Goal: Task Accomplishment & Management: Complete application form

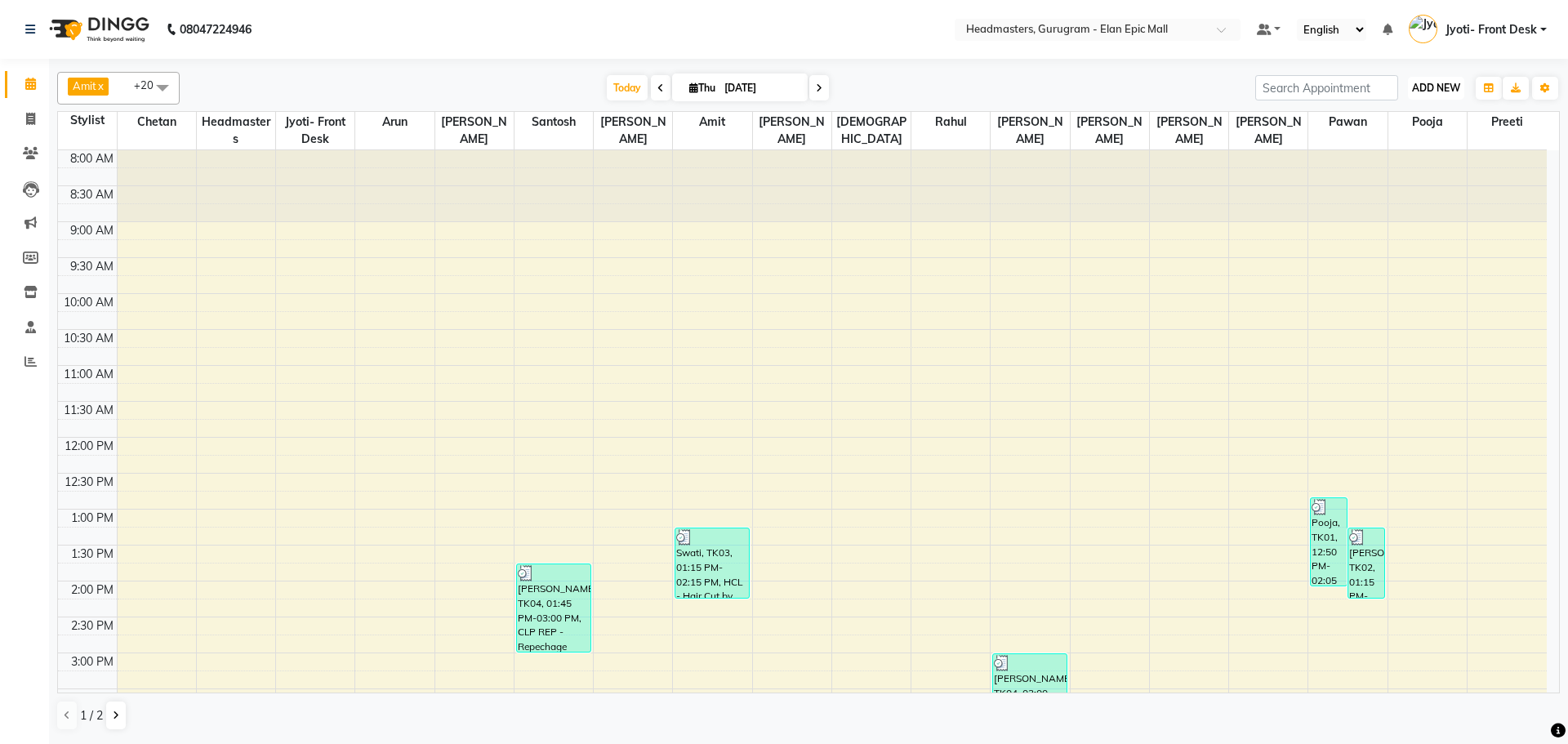
click at [1422, 82] on span "ADD NEW" at bounding box center [1436, 87] width 48 height 12
click at [1418, 132] on link "Add Invoice" at bounding box center [1399, 140] width 129 height 21
select select "service"
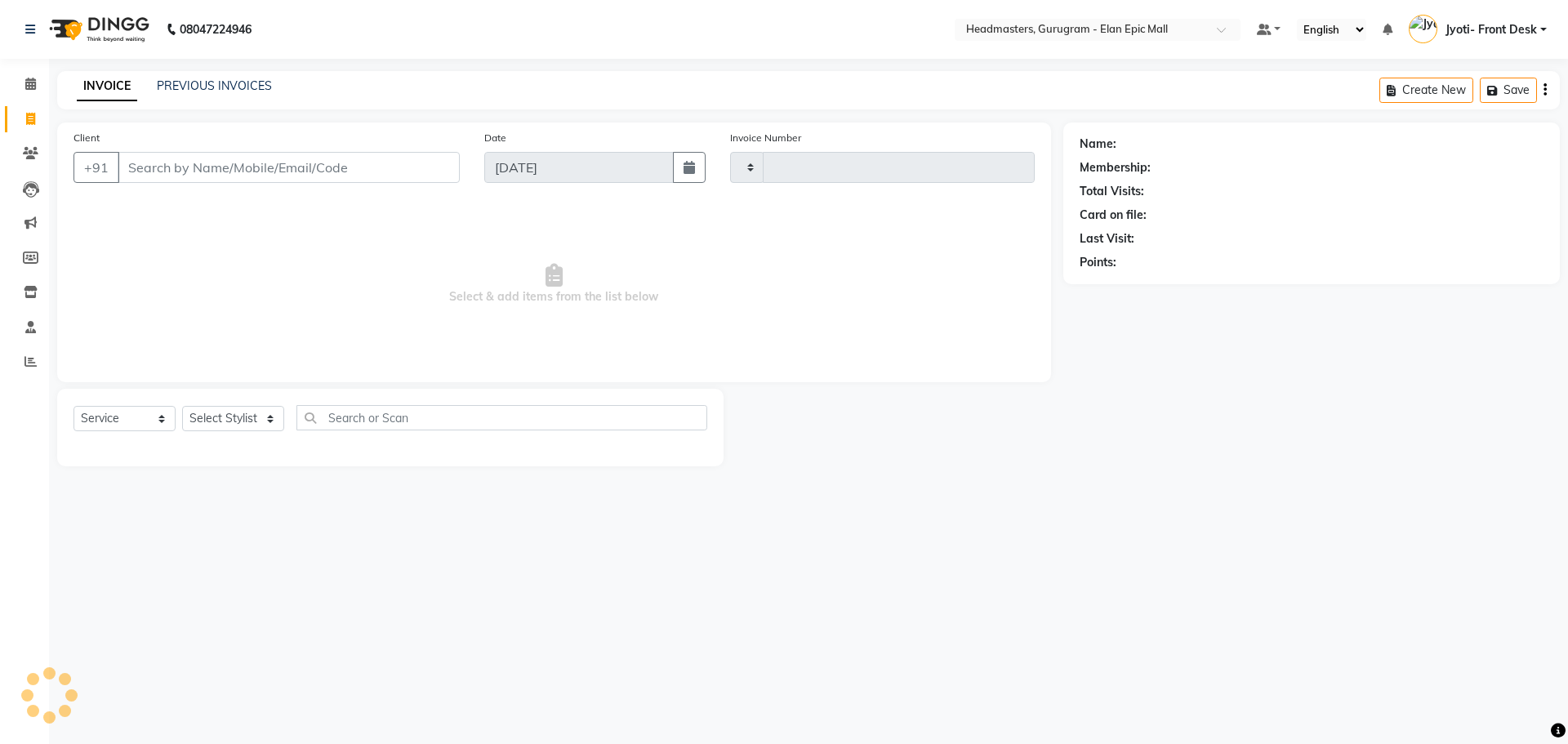
type input "1969"
select select "7499"
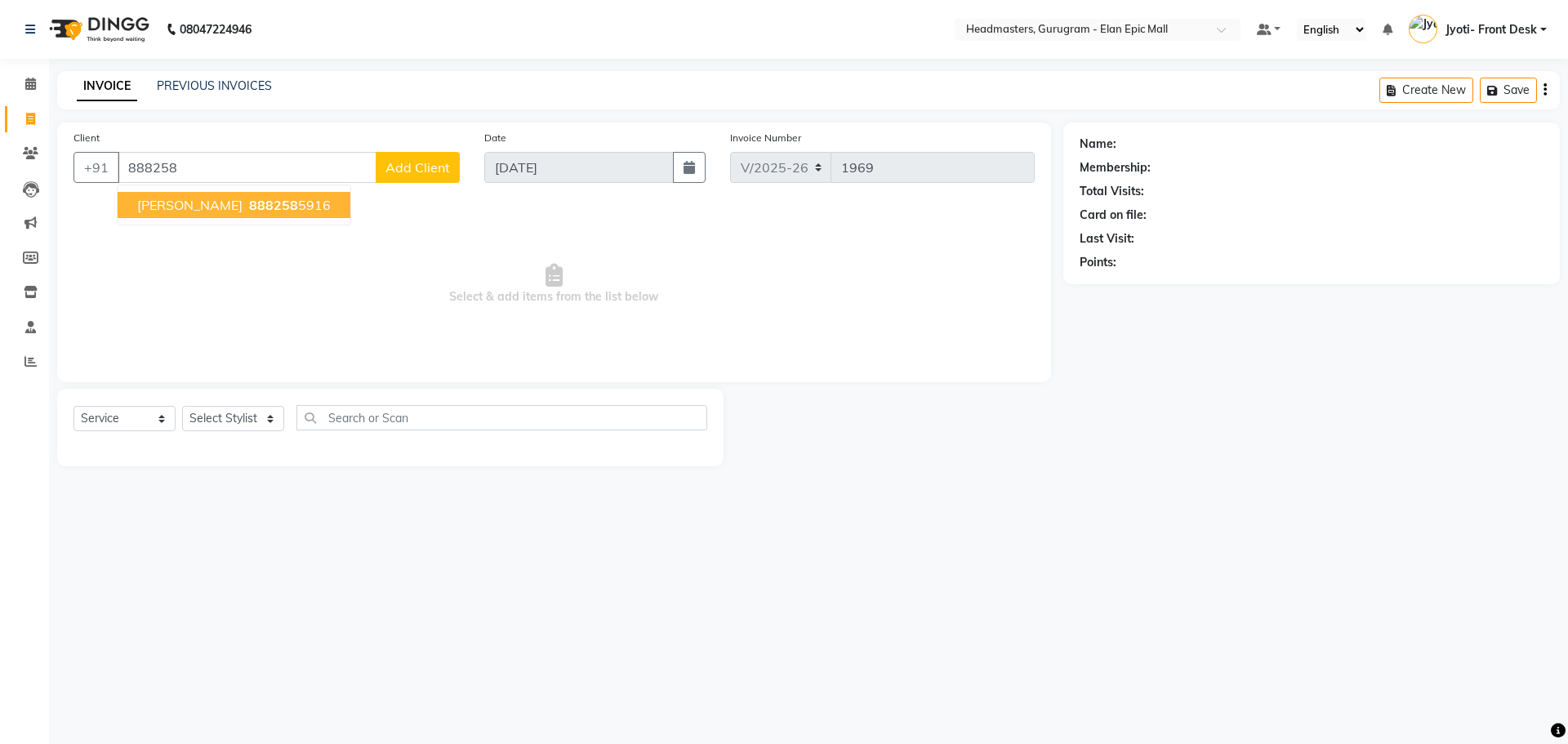
click at [249, 202] on span "888258" at bounding box center [273, 204] width 49 height 16
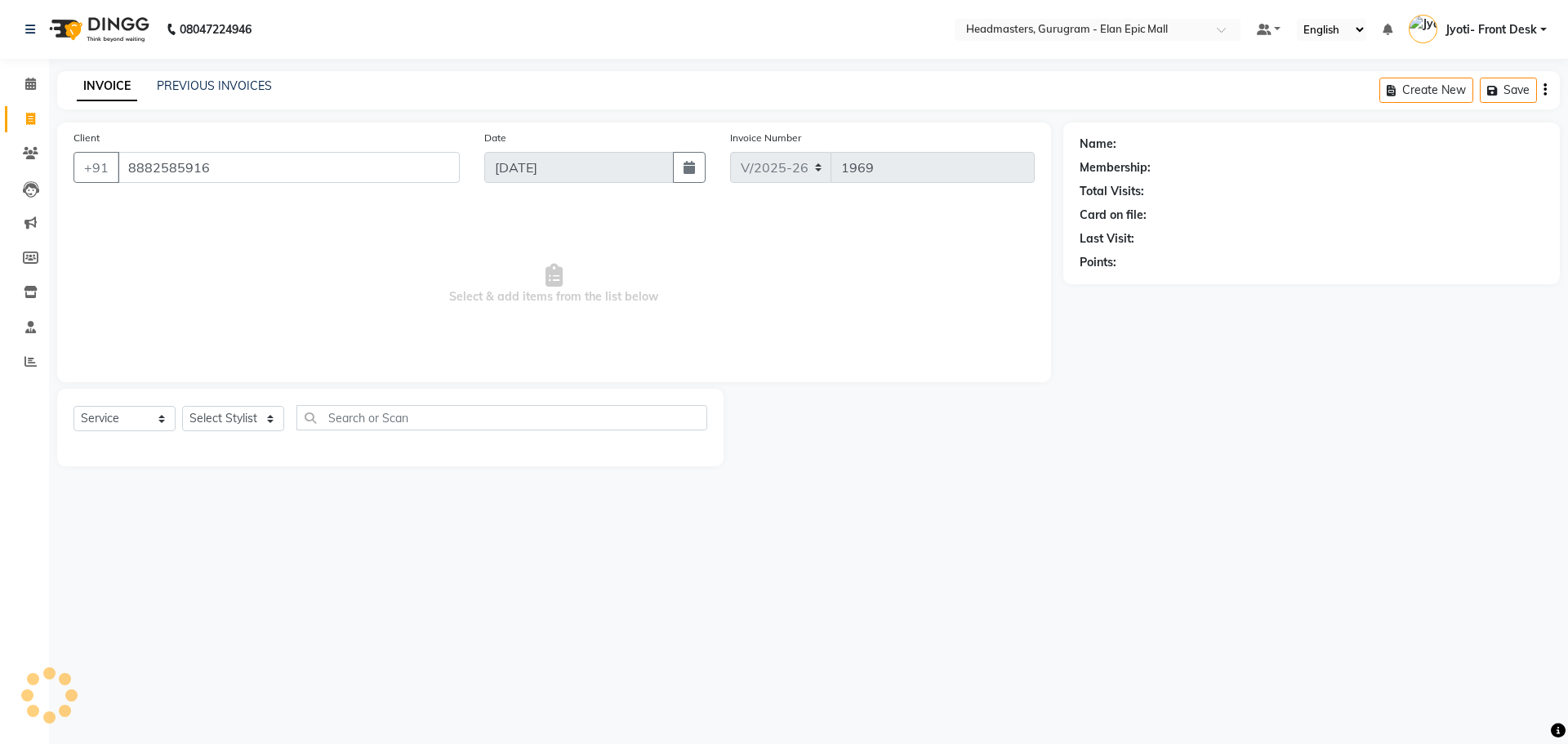
type input "8882585916"
click at [210, 418] on select "Select Stylist [PERSON_NAME] [PERSON_NAME] [PERSON_NAME] [PERSON_NAME] Chetan H…" at bounding box center [234, 418] width 102 height 26
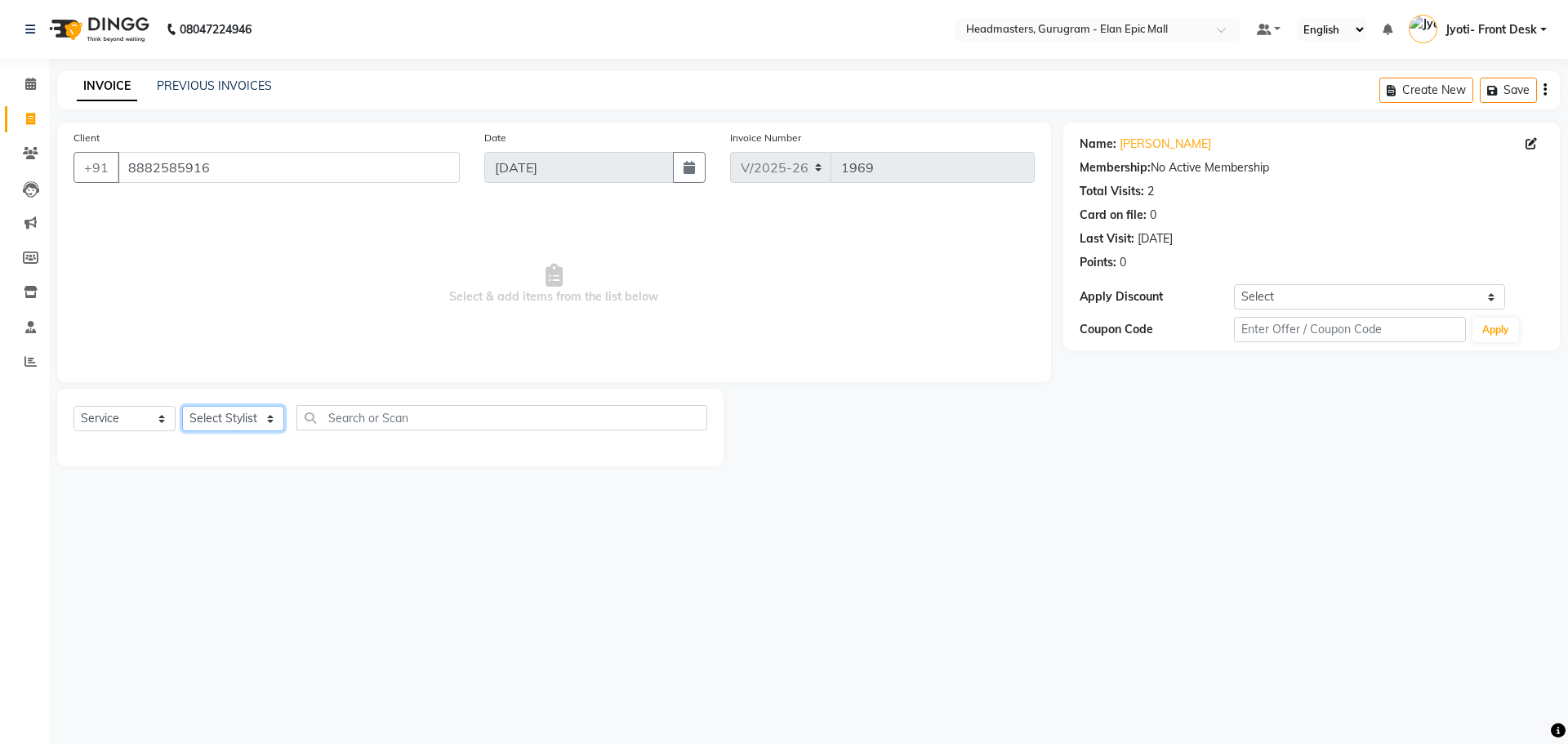
select select "88841"
click at [183, 406] on select "Select Stylist [PERSON_NAME] [PERSON_NAME] [PERSON_NAME] [PERSON_NAME] Chetan H…" at bounding box center [234, 418] width 102 height 26
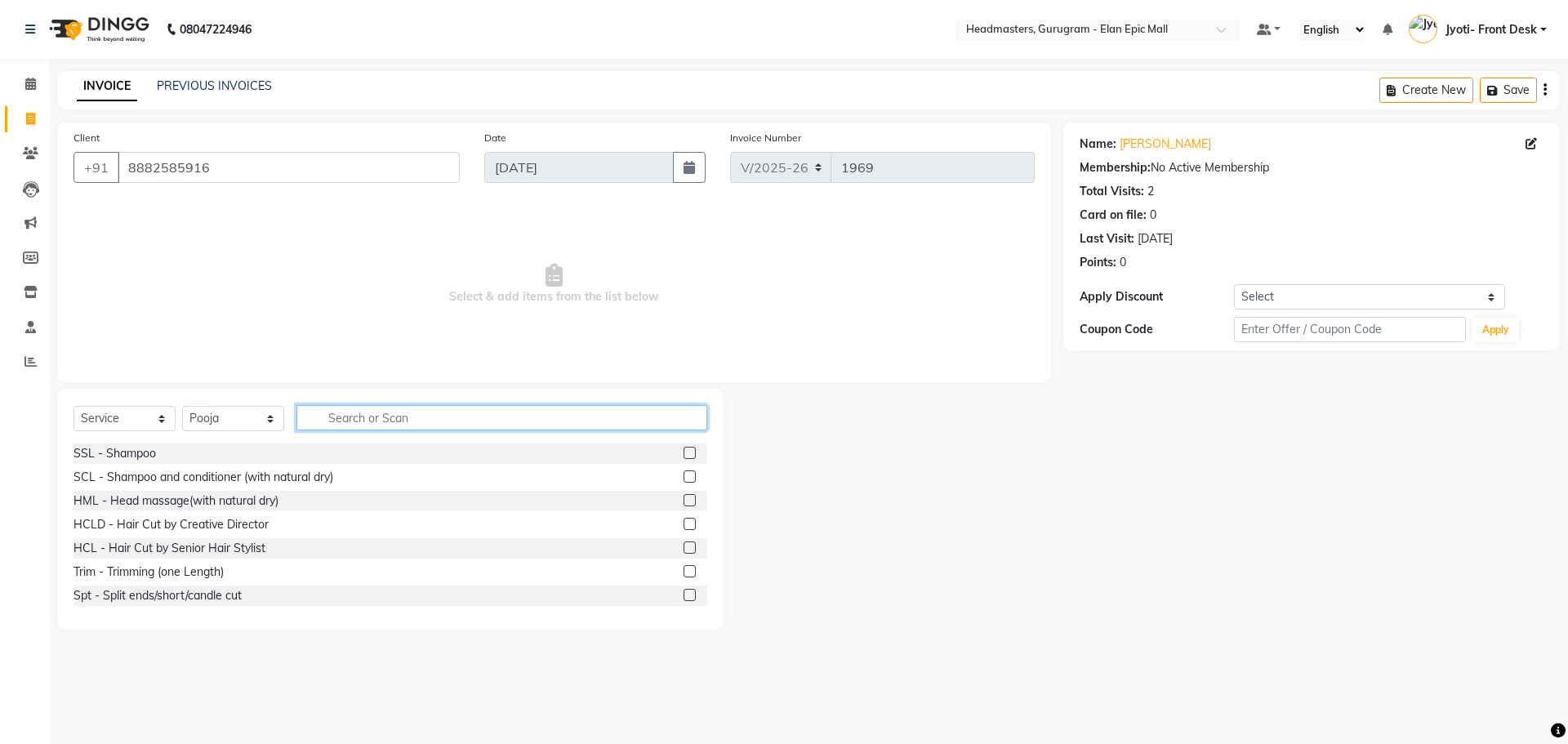
click at [351, 425] on input "text" at bounding box center [502, 417] width 410 height 26
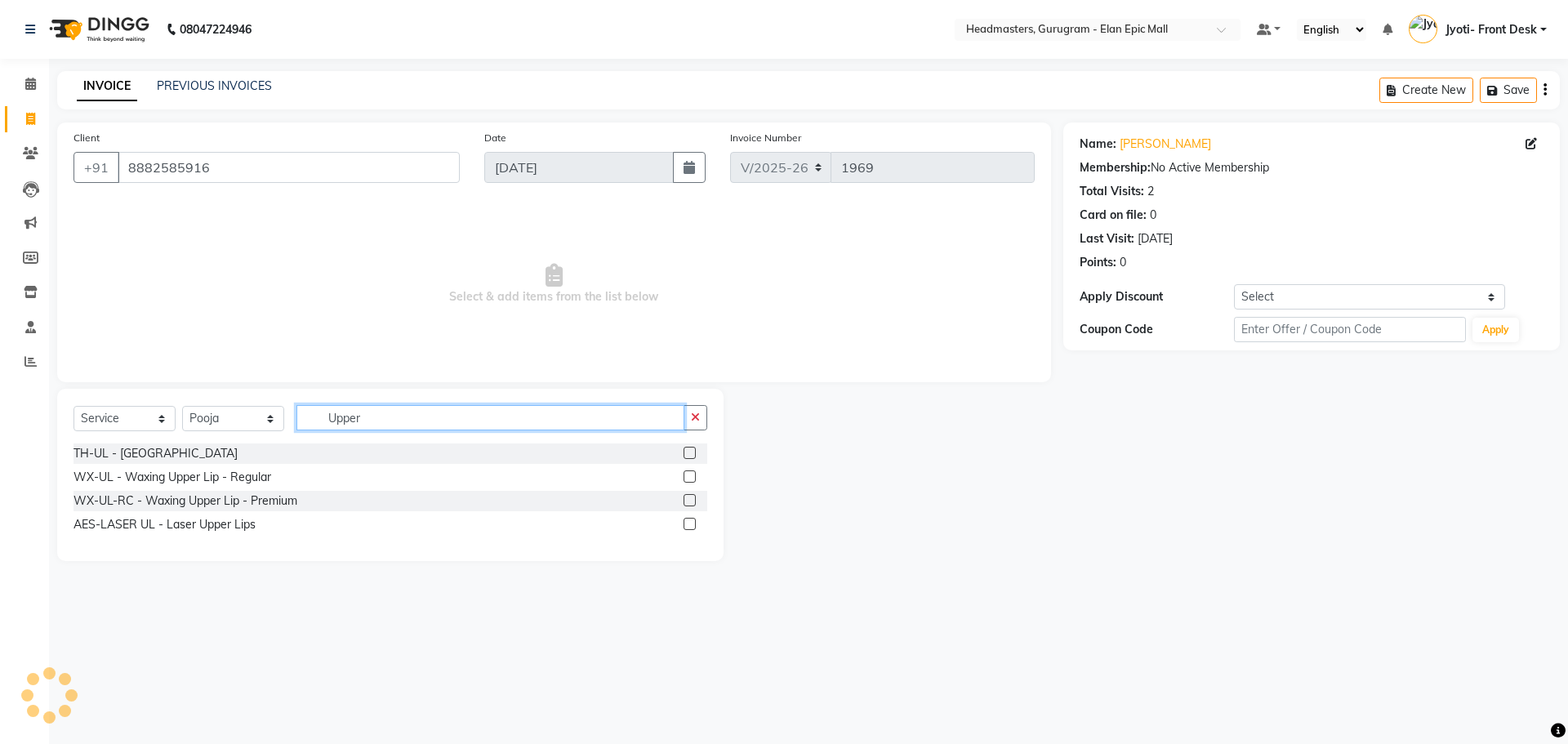
type input "Upper"
click at [690, 452] on label at bounding box center [689, 452] width 12 height 12
click at [690, 452] on input "checkbox" at bounding box center [688, 453] width 10 height 10
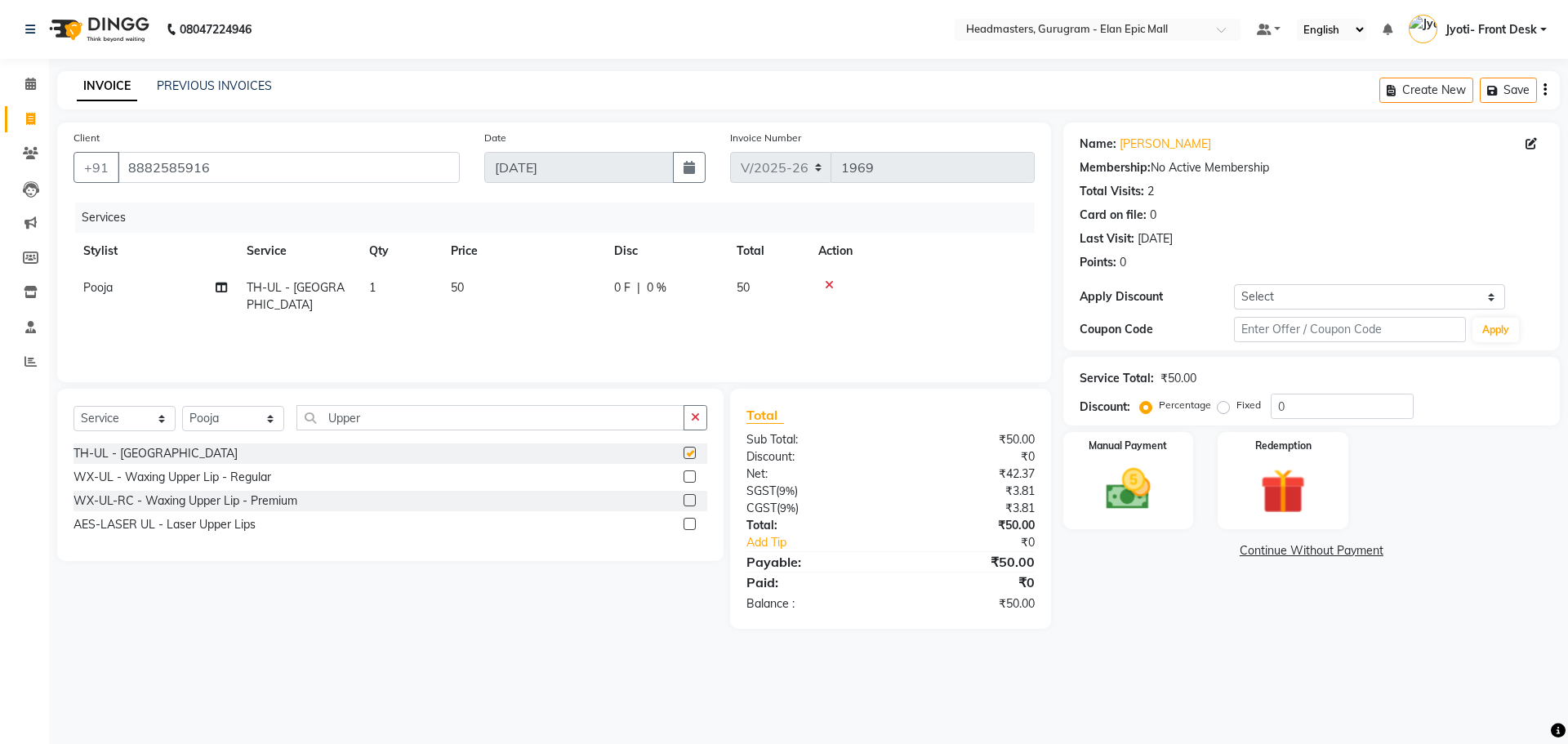
checkbox input "false"
drag, startPoint x: 463, startPoint y: 285, endPoint x: 509, endPoint y: 289, distance: 46.2
click at [464, 285] on span "50" at bounding box center [458, 287] width 13 height 15
select select "88841"
click at [542, 294] on input "50" at bounding box center [600, 291] width 144 height 26
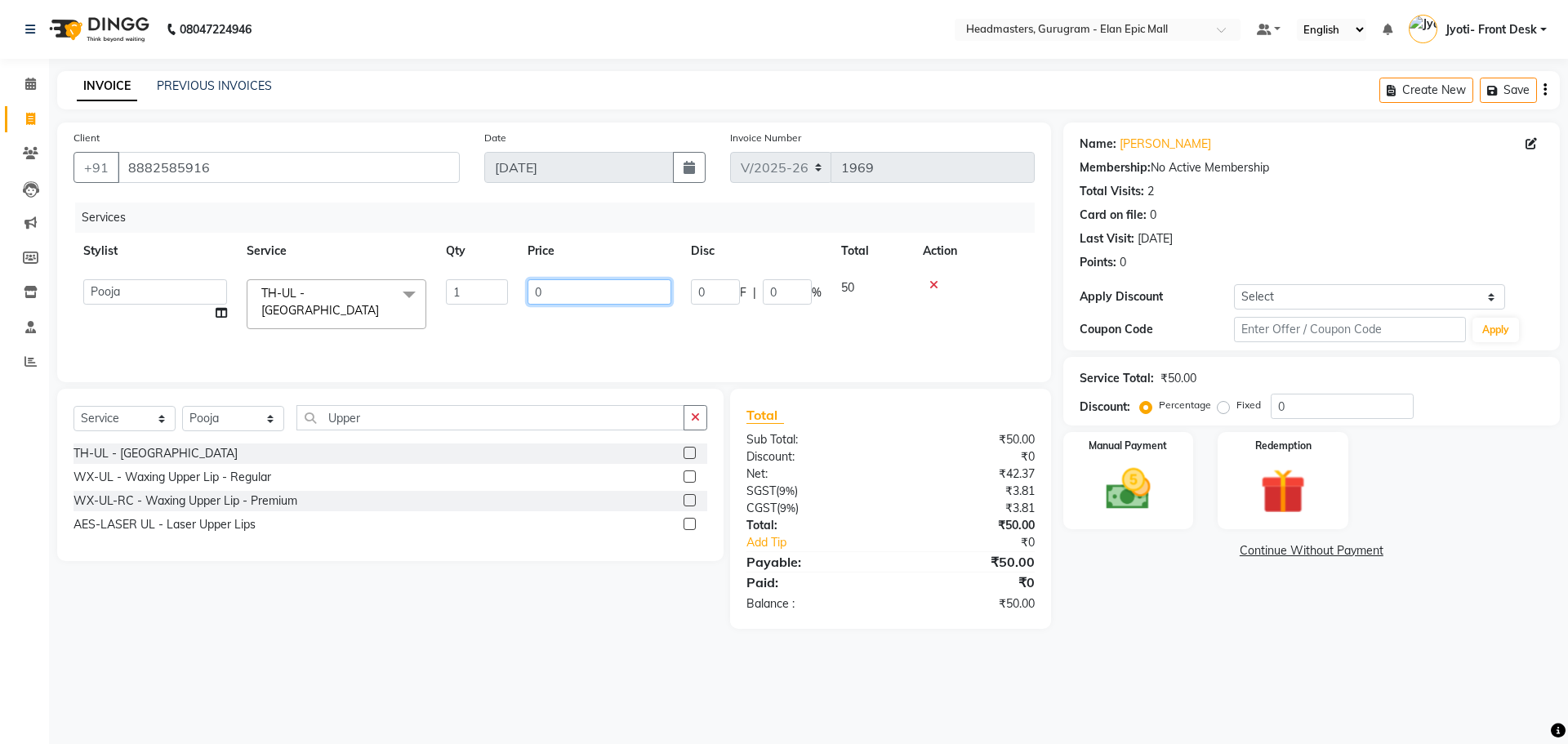
type input "60"
click at [499, 680] on div "08047224946 Select Location × Headmasters, Gurugram - Elan Epic Mall Default Pa…" at bounding box center [784, 372] width 1568 height 744
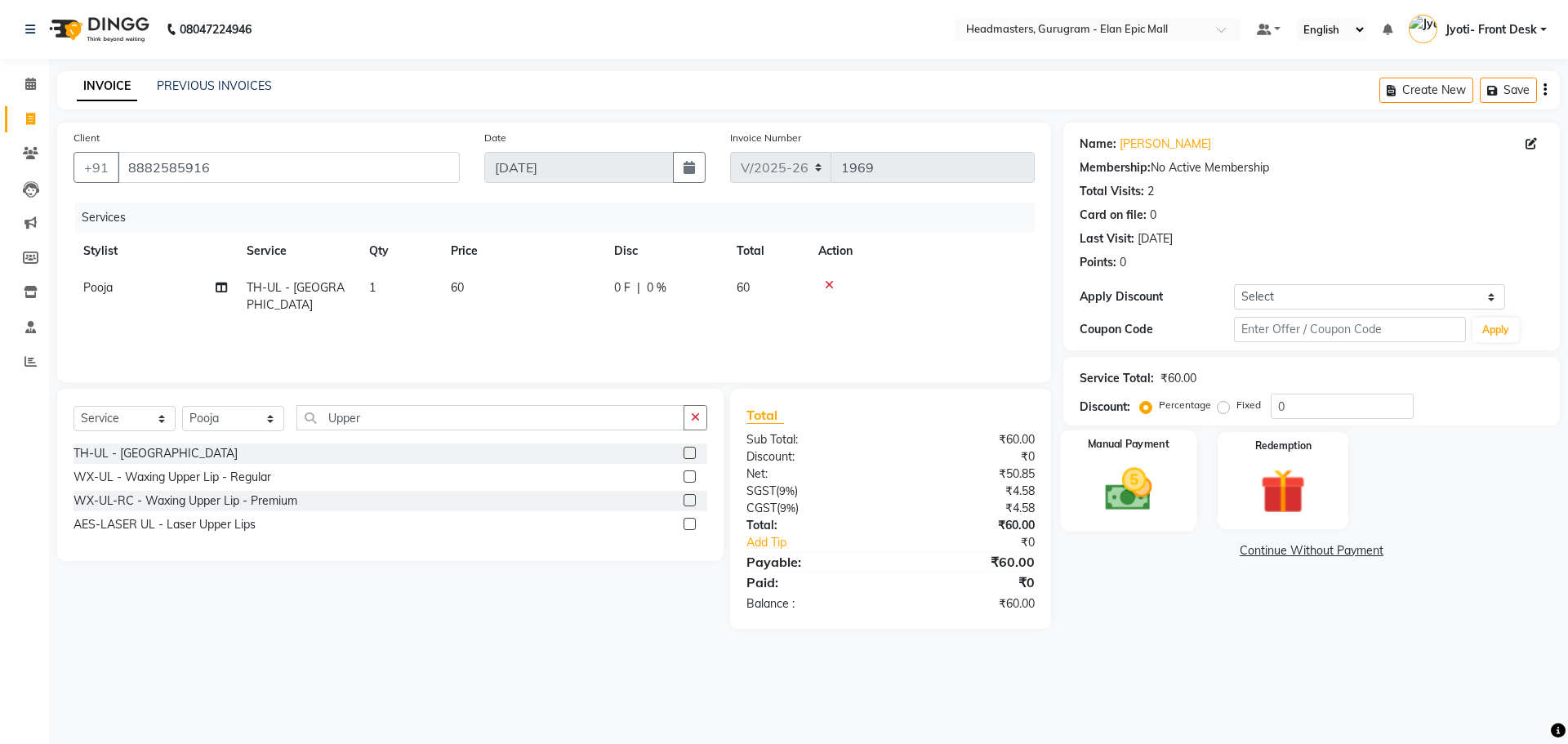
click at [1119, 524] on div "Manual Payment" at bounding box center [1127, 480] width 135 height 100
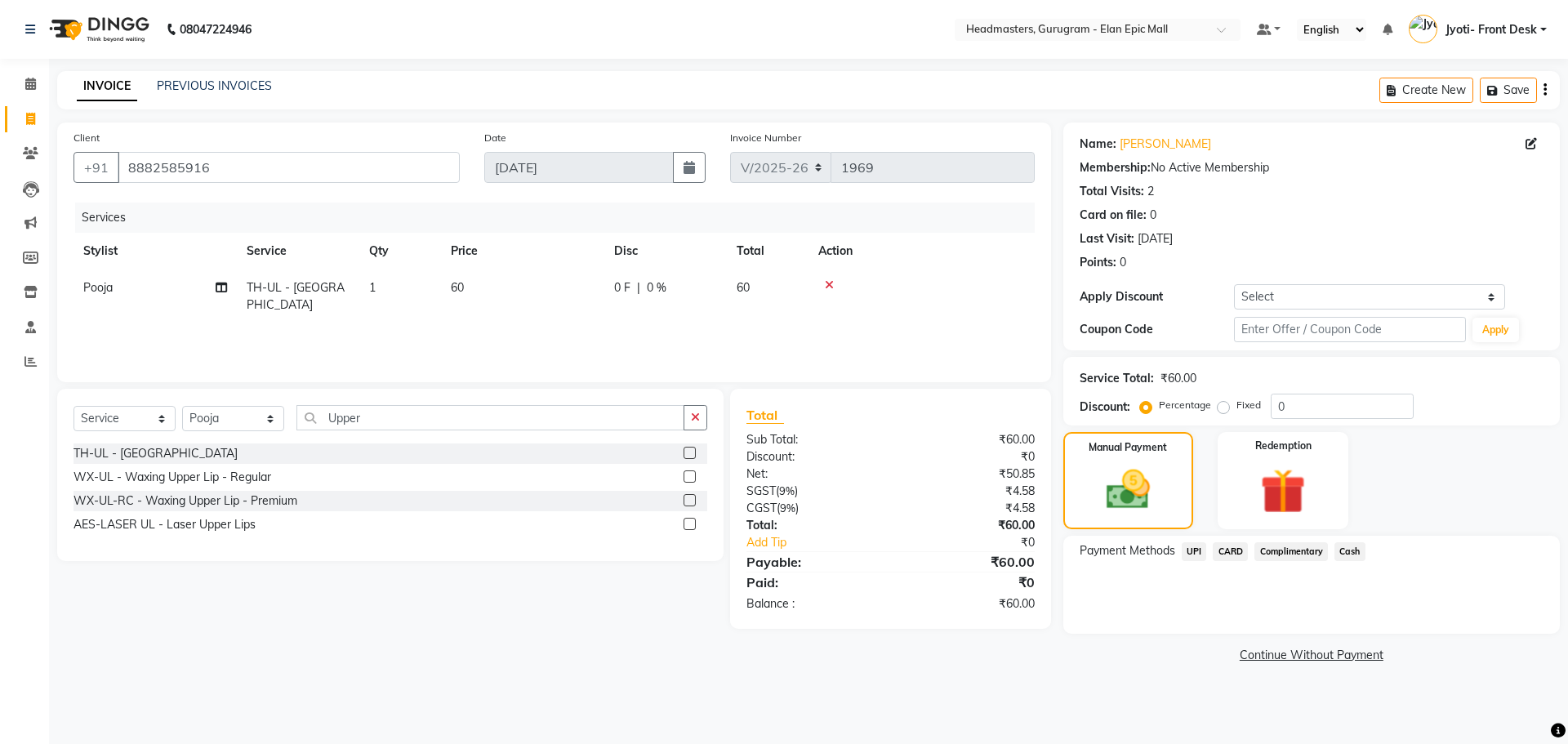
click at [1196, 554] on span "UPI" at bounding box center [1194, 551] width 26 height 19
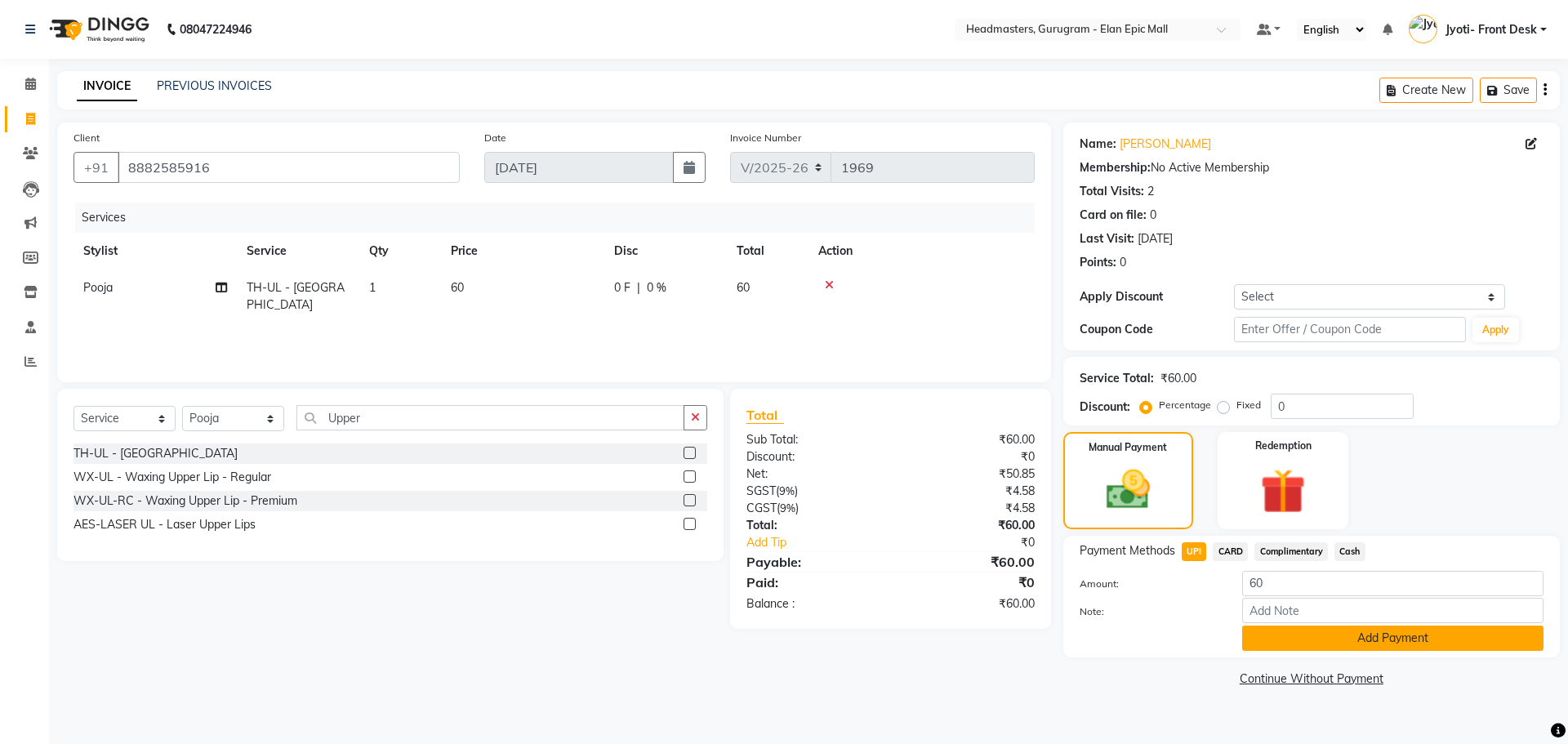
click at [1328, 645] on button "Add Payment" at bounding box center [1393, 638] width 302 height 26
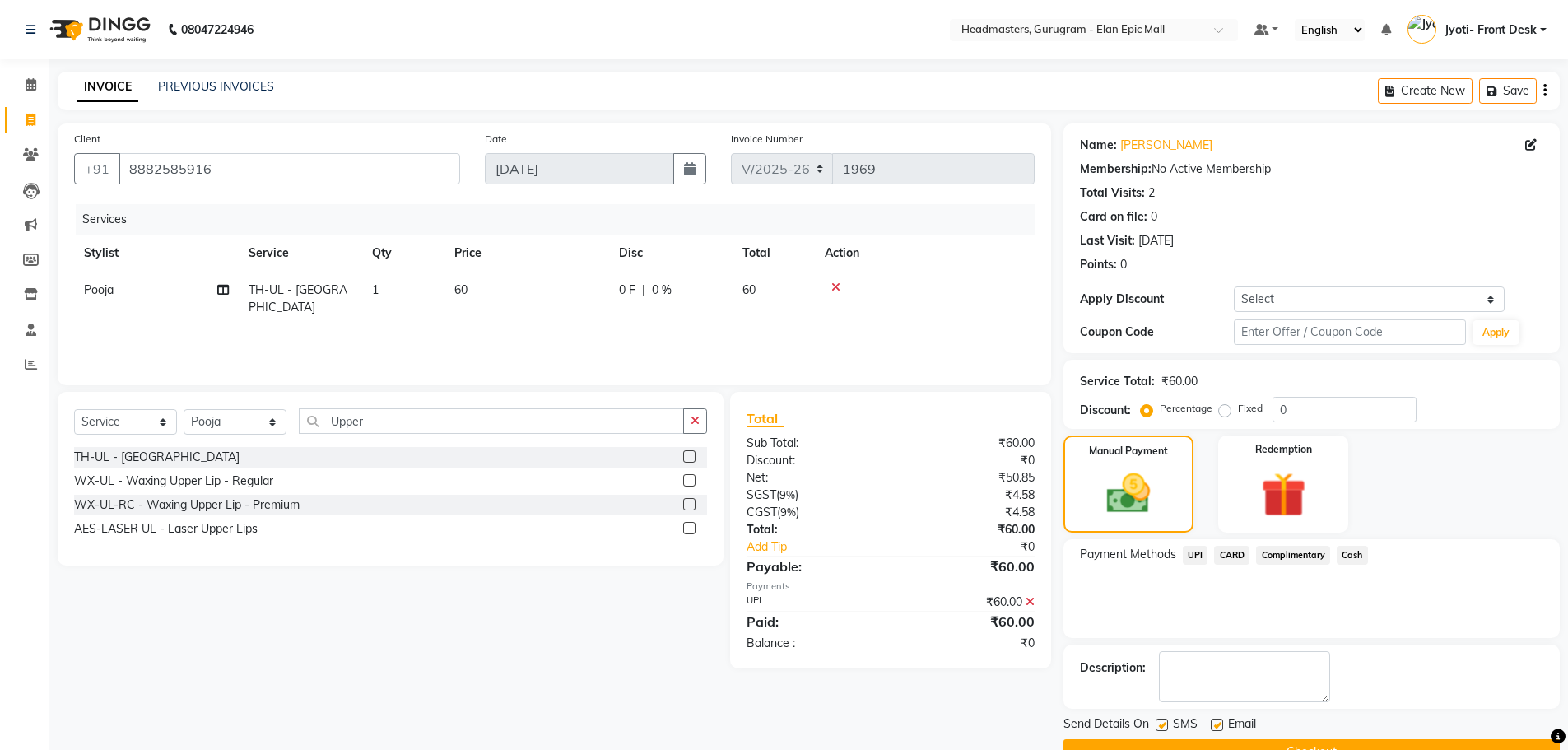
click at [1313, 740] on button "Checkout" at bounding box center [1312, 752] width 497 height 26
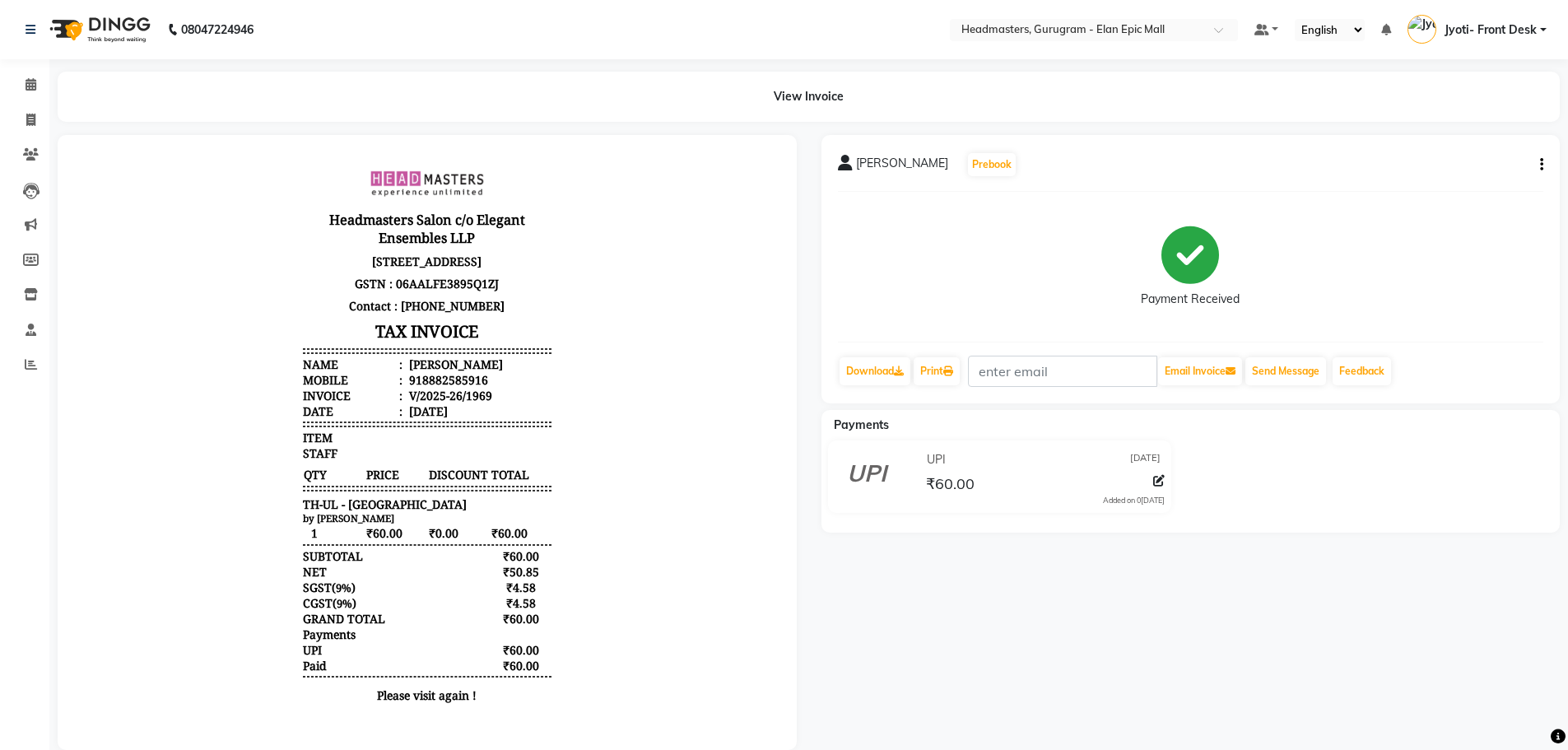
select select "service"
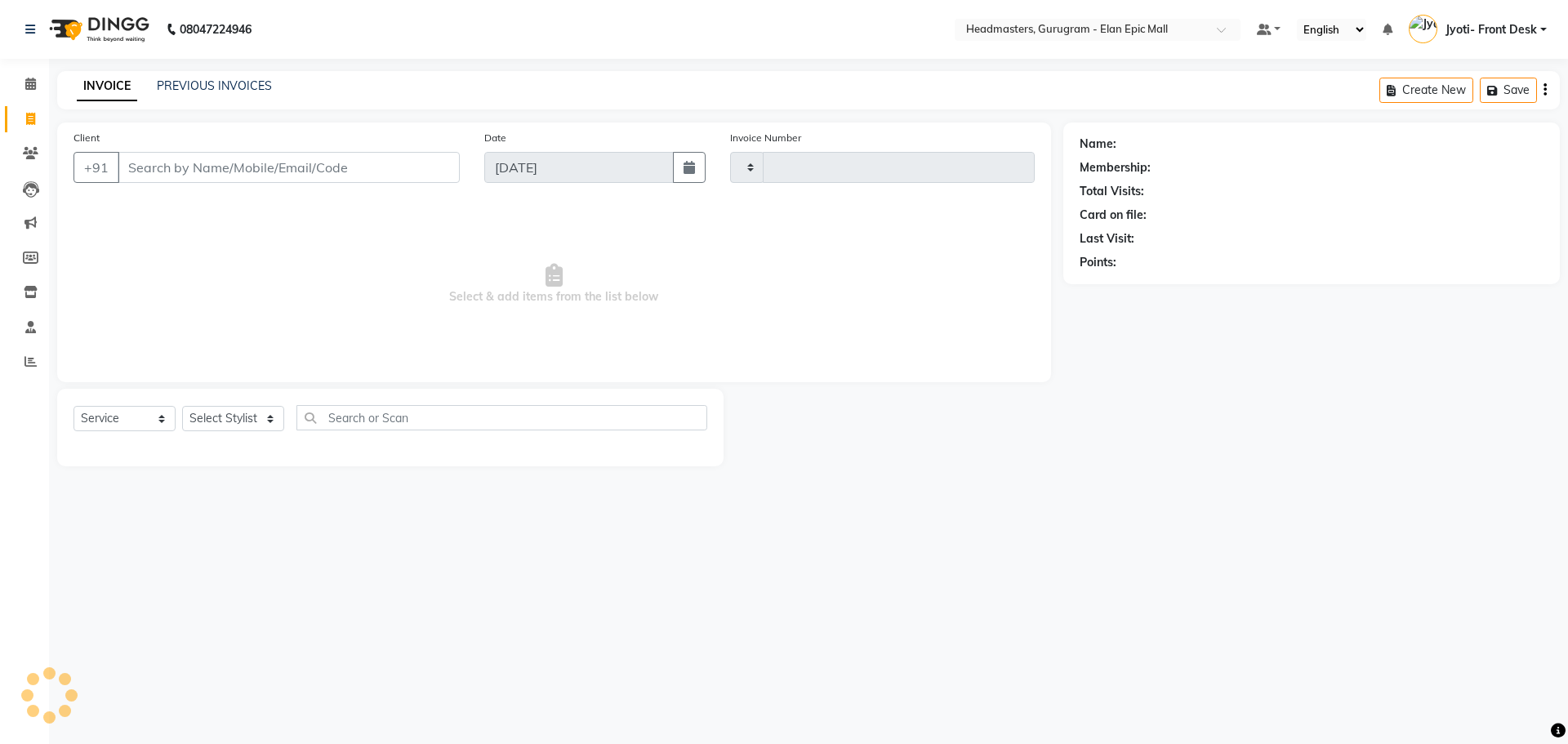
type input "1970"
select select "7499"
